Goal: Task Accomplishment & Management: Use online tool/utility

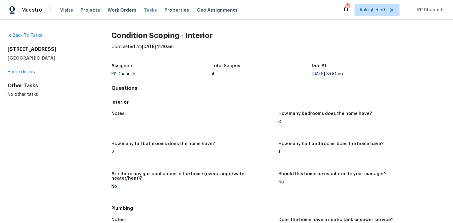
click at [144, 9] on span "Tasks" at bounding box center [150, 10] width 13 height 4
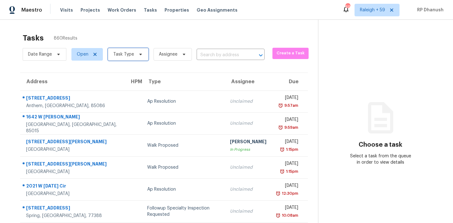
click at [125, 50] on span "Task Type" at bounding box center [128, 54] width 41 height 13
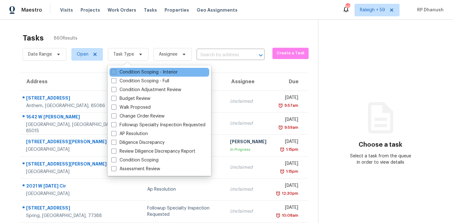
click at [125, 69] on label "Condition Scoping - Interior" at bounding box center [144, 72] width 66 height 6
click at [115, 69] on input "Condition Scoping - Interior" at bounding box center [113, 71] width 4 height 4
checkbox input "true"
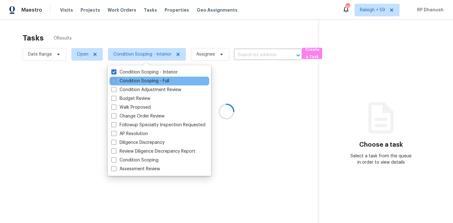
click at [125, 79] on label "Condition Scoping - Full" at bounding box center [140, 81] width 58 height 6
click at [115, 79] on input "Condition Scoping - Full" at bounding box center [113, 80] width 4 height 4
checkbox input "true"
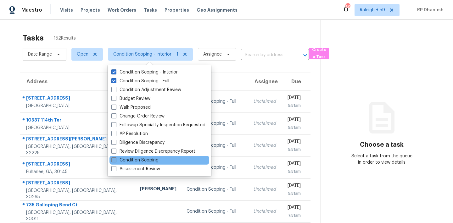
click at [127, 158] on label "Condition Scoping" at bounding box center [134, 160] width 47 height 6
click at [115, 158] on input "Condition Scoping" at bounding box center [113, 159] width 4 height 4
checkbox input "true"
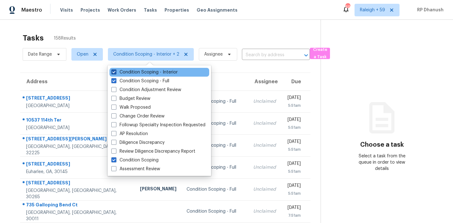
click at [114, 71] on span at bounding box center [113, 71] width 5 height 5
click at [114, 71] on input "Condition Scoping - Interior" at bounding box center [113, 71] width 4 height 4
checkbox input "false"
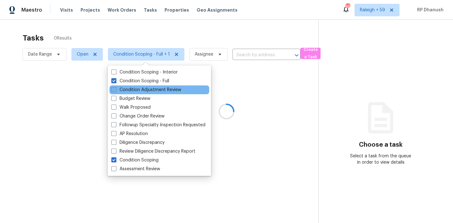
click at [114, 87] on span at bounding box center [113, 89] width 5 height 5
click at [114, 87] on input "Condition Adjustment Review" at bounding box center [113, 89] width 4 height 4
checkbox input "true"
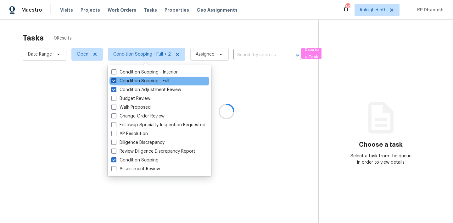
click at [114, 82] on span at bounding box center [113, 80] width 5 height 5
click at [114, 82] on input "Condition Scoping - Full" at bounding box center [113, 80] width 4 height 4
checkbox input "false"
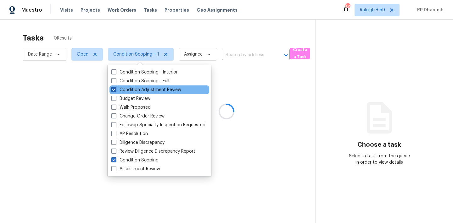
click at [114, 92] on label "Condition Adjustment Review" at bounding box center [146, 90] width 70 height 6
click at [114, 91] on input "Condition Adjustment Review" at bounding box center [113, 89] width 4 height 4
checkbox input "false"
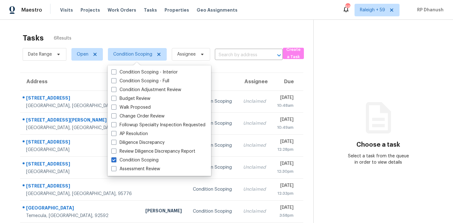
click at [407, 152] on div "Choose a task Select a task from the queue in order to view details" at bounding box center [378, 140] width 129 height 52
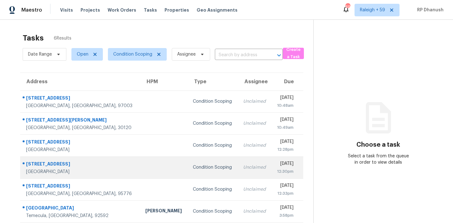
scroll to position [20, 0]
